Goal: Task Accomplishment & Management: Use online tool/utility

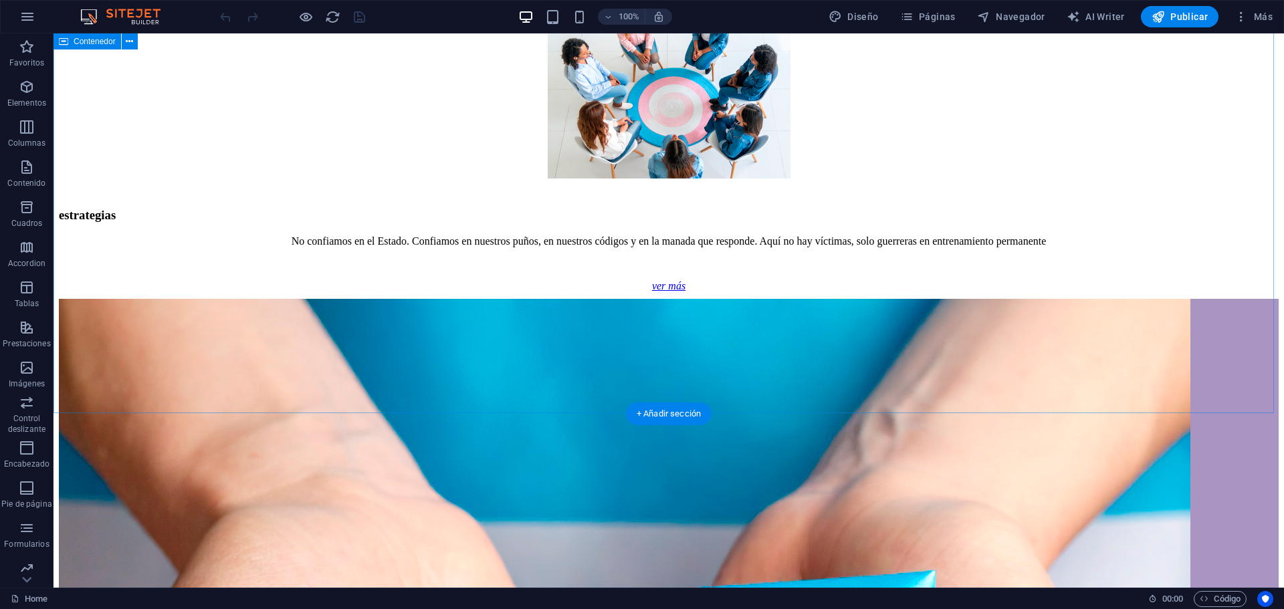
scroll to position [1271, 0]
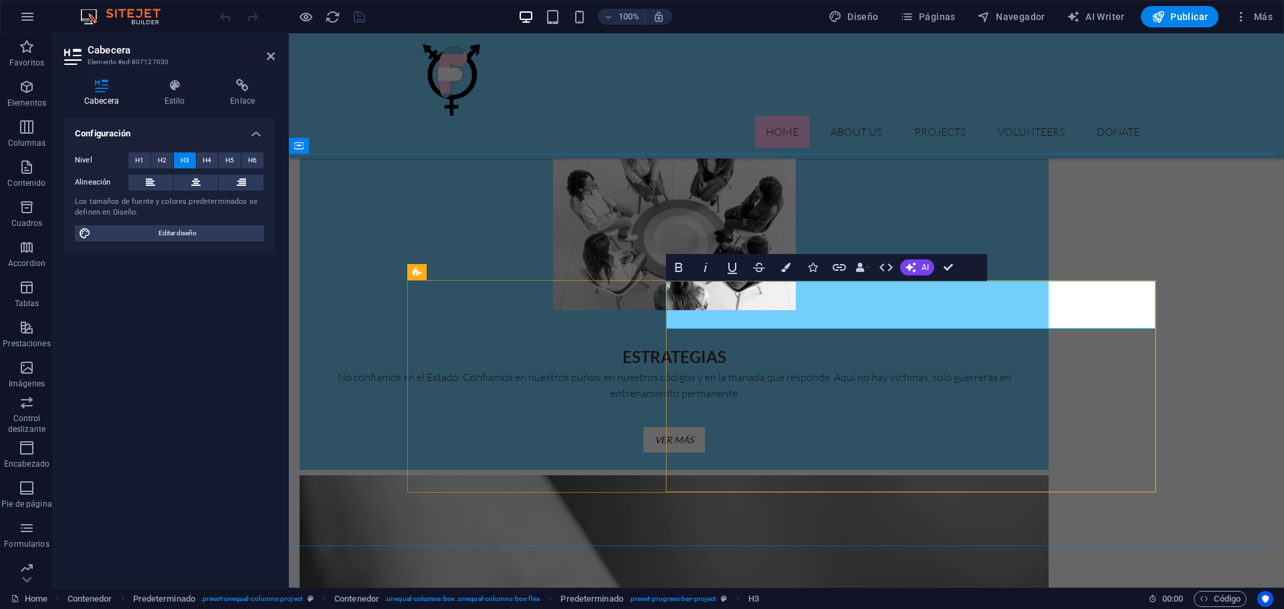
drag, startPoint x: 967, startPoint y: 316, endPoint x: 668, endPoint y: 303, distance: 299.2
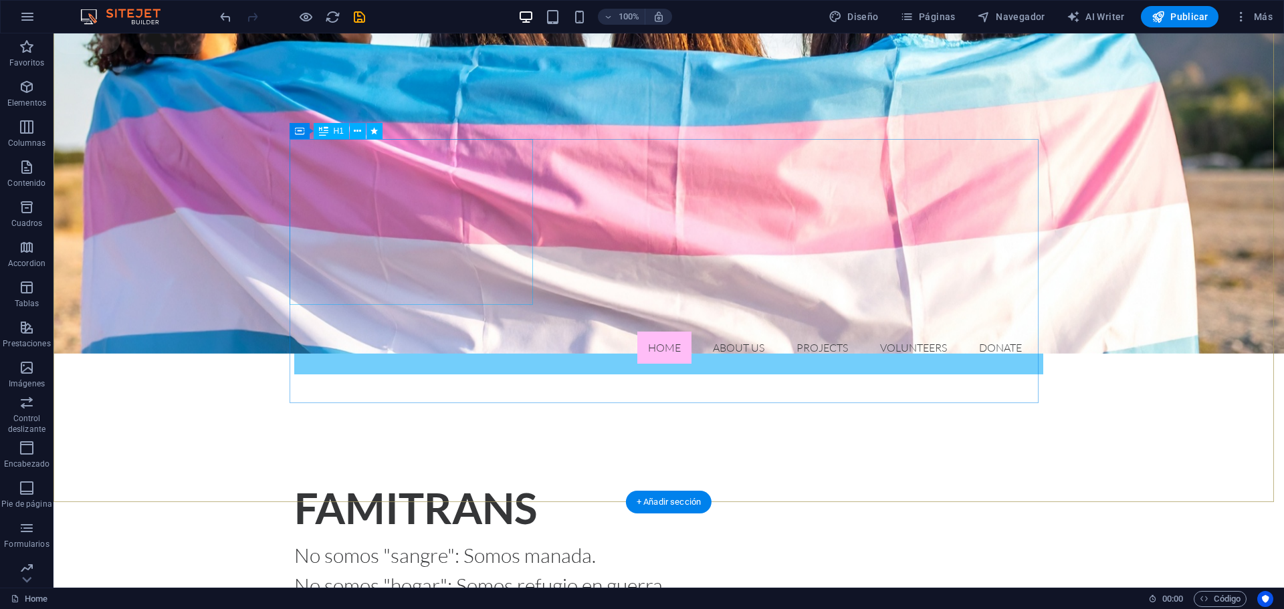
scroll to position [334, 0]
